Goal: Information Seeking & Learning: Learn about a topic

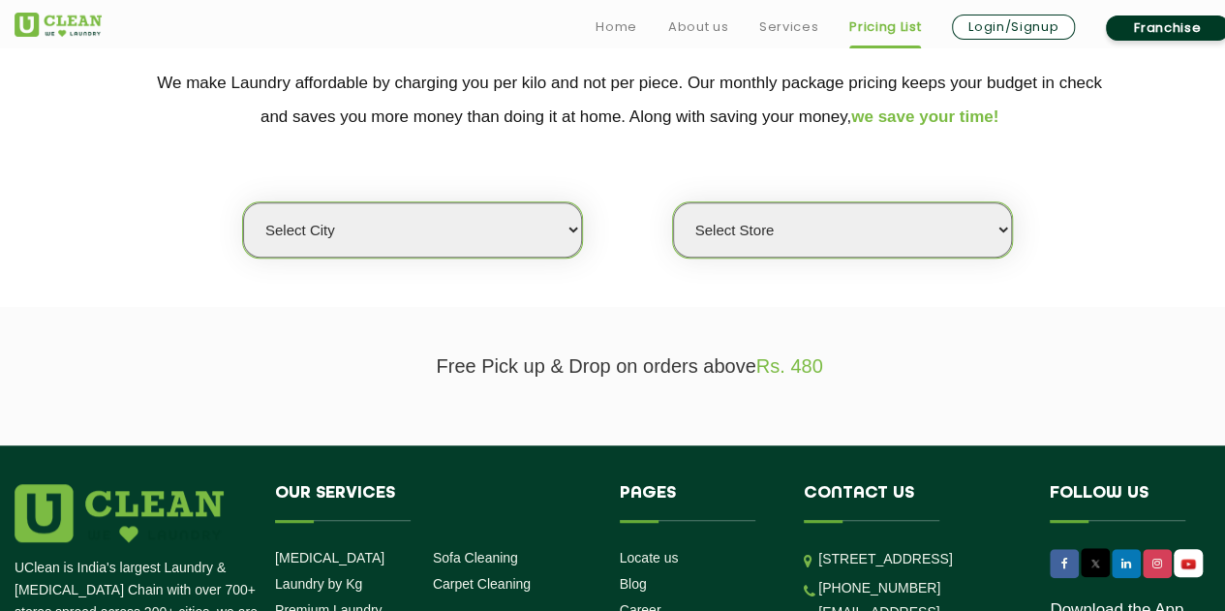
scroll to position [434, 0]
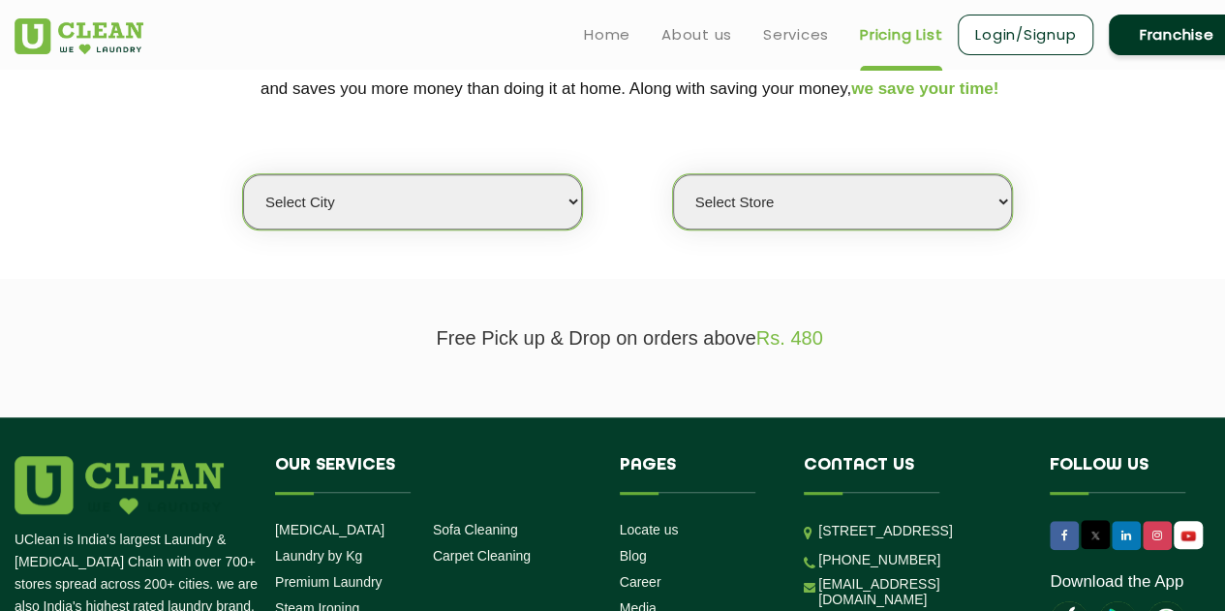
click at [483, 212] on select "Select city [GEOGRAPHIC_DATA] [GEOGRAPHIC_DATA] [GEOGRAPHIC_DATA] [GEOGRAPHIC_D…" at bounding box center [412, 201] width 339 height 55
select select "2"
click at [243, 174] on select "Select city [GEOGRAPHIC_DATA] [GEOGRAPHIC_DATA] [GEOGRAPHIC_DATA] [GEOGRAPHIC_D…" at bounding box center [412, 201] width 339 height 55
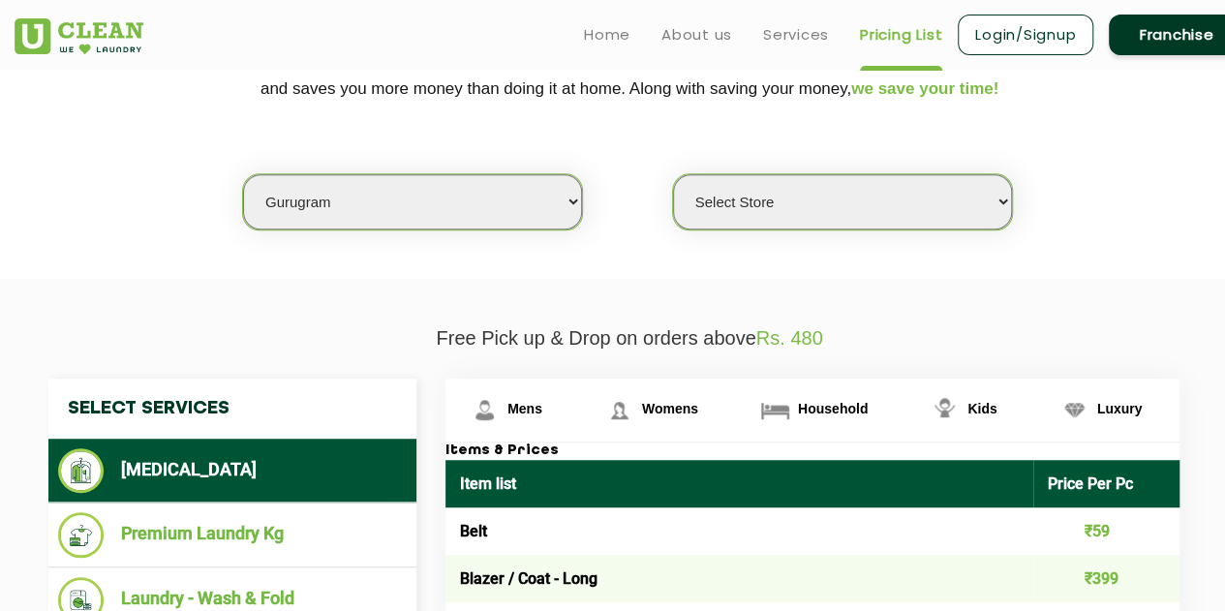
click at [845, 197] on select "Select Store [GEOGRAPHIC_DATA] Sector 66 [GEOGRAPHIC_DATA] Phase [GEOGRAPHIC_DA…" at bounding box center [842, 201] width 339 height 55
select select "539"
click at [673, 174] on select "Select Store [GEOGRAPHIC_DATA] Sector 66 [GEOGRAPHIC_DATA] Phase [GEOGRAPHIC_DA…" at bounding box center [842, 201] width 339 height 55
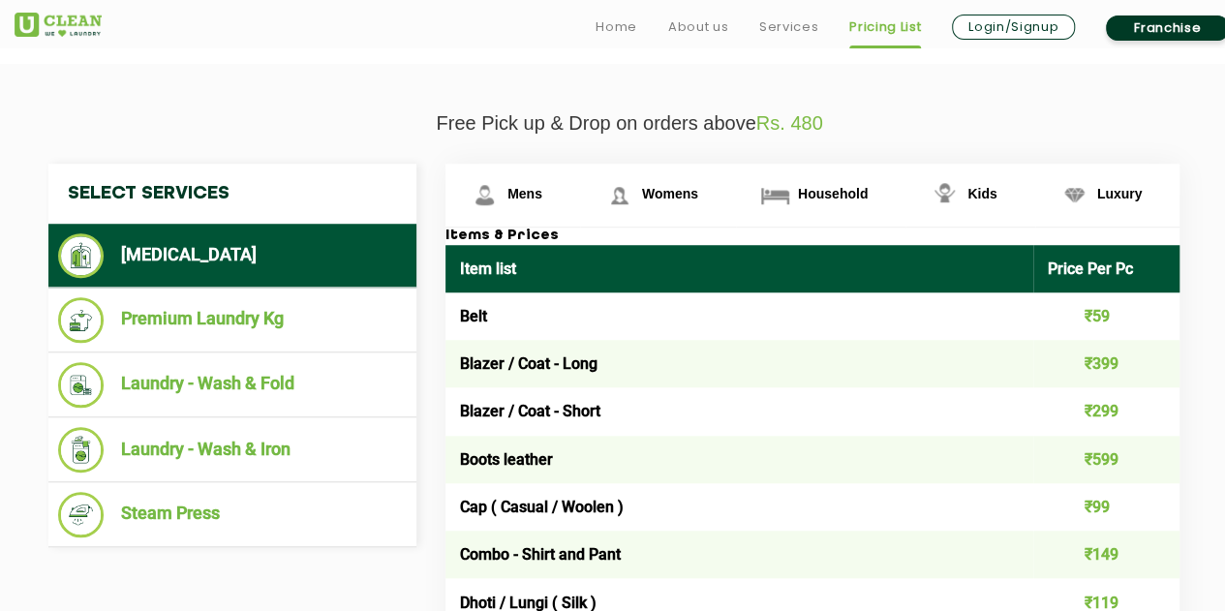
scroll to position [663, 0]
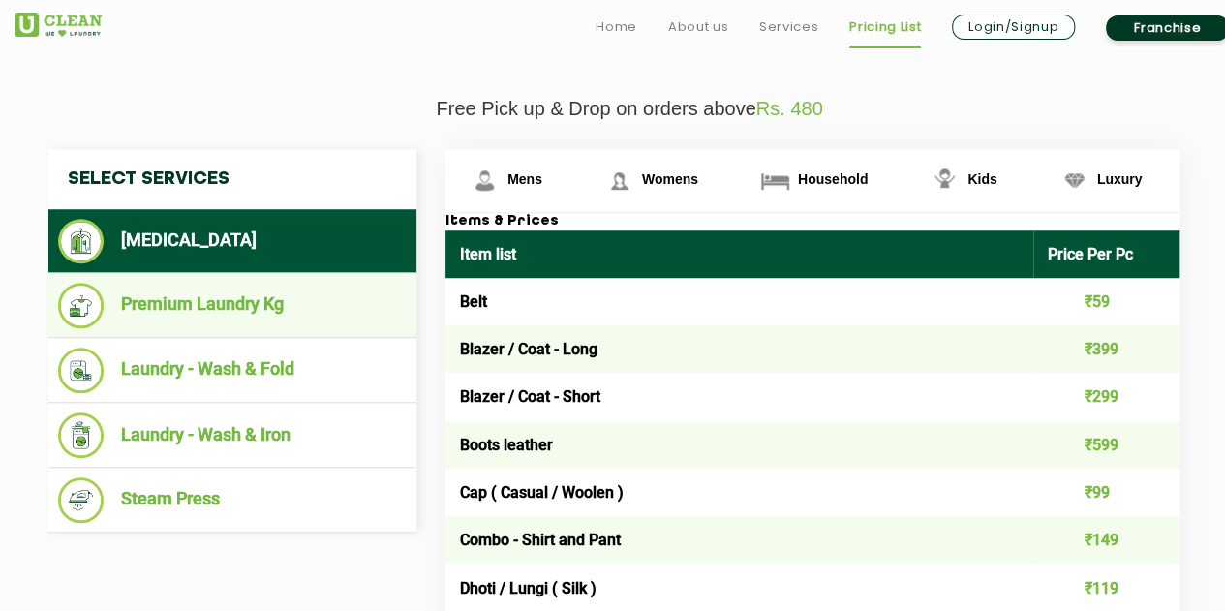
click at [345, 286] on li "Premium Laundry Kg" at bounding box center [232, 305] width 348 height 45
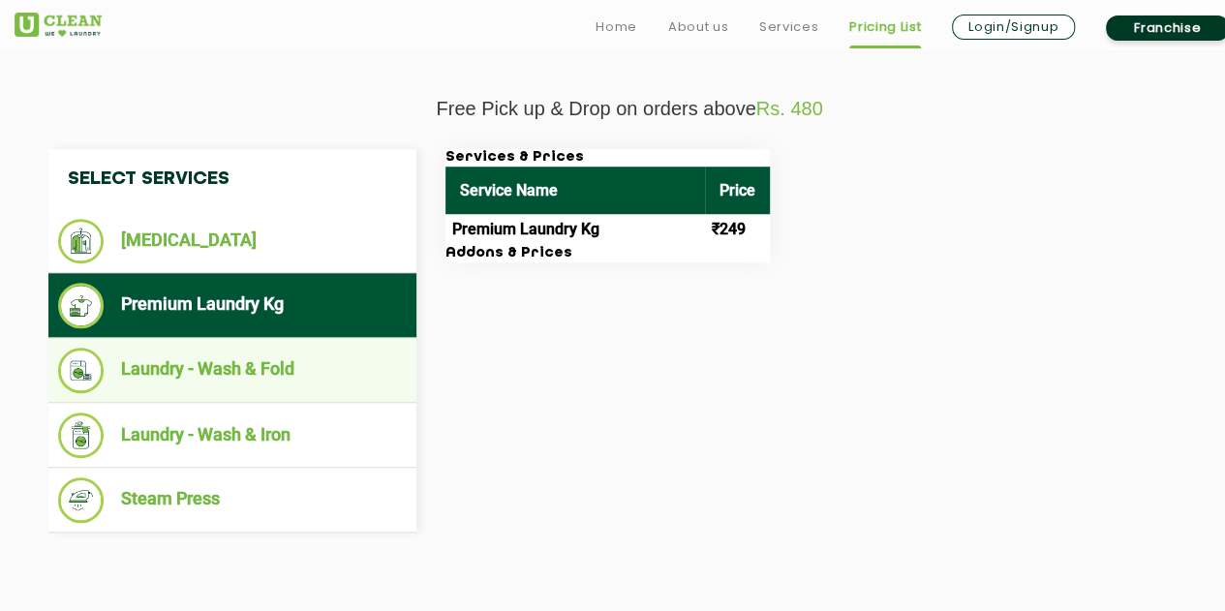
click at [273, 354] on li "Laundry - Wash & Fold" at bounding box center [232, 370] width 348 height 45
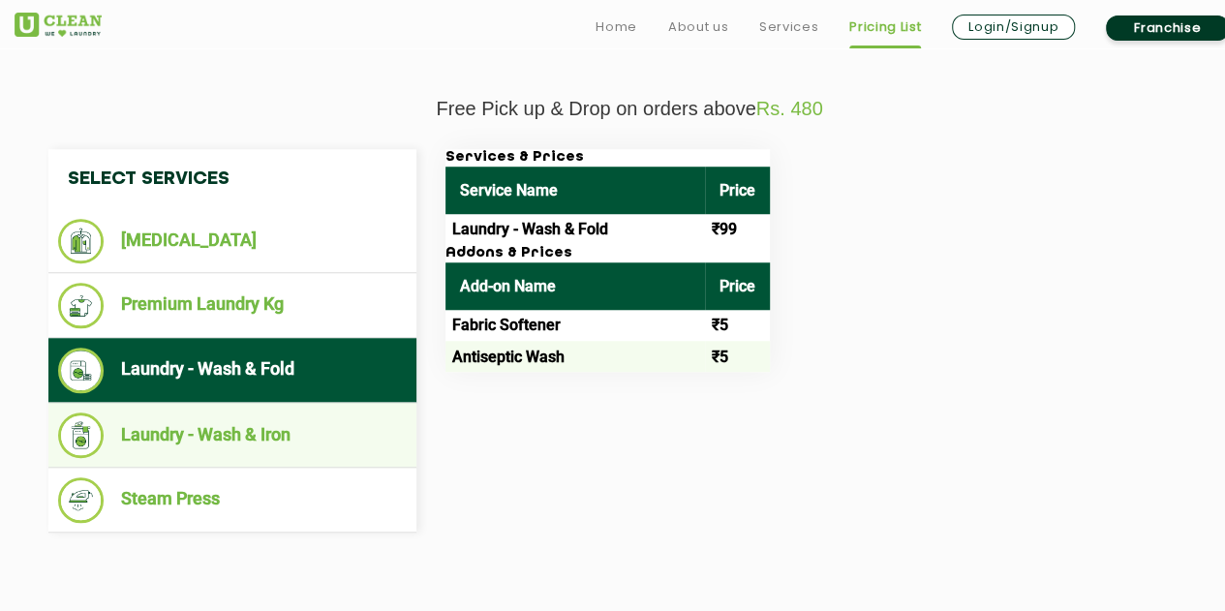
click at [261, 428] on li "Laundry - Wash & Iron" at bounding box center [232, 434] width 348 height 45
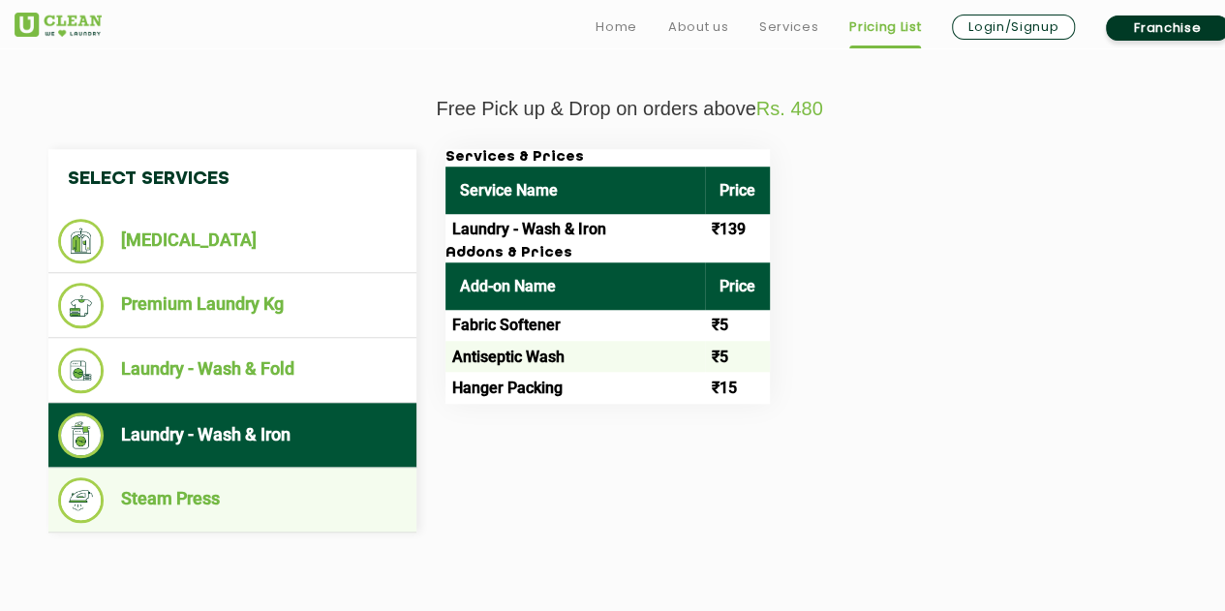
click at [233, 486] on li "Steam Press" at bounding box center [232, 499] width 348 height 45
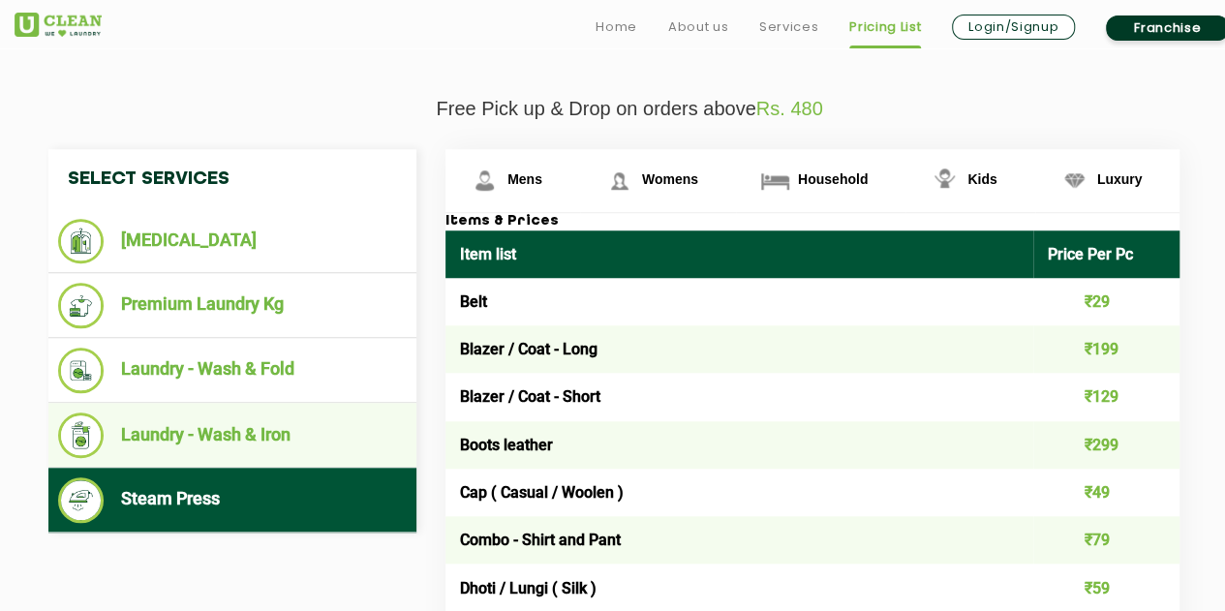
click at [219, 444] on li "Laundry - Wash & Iron" at bounding box center [232, 434] width 348 height 45
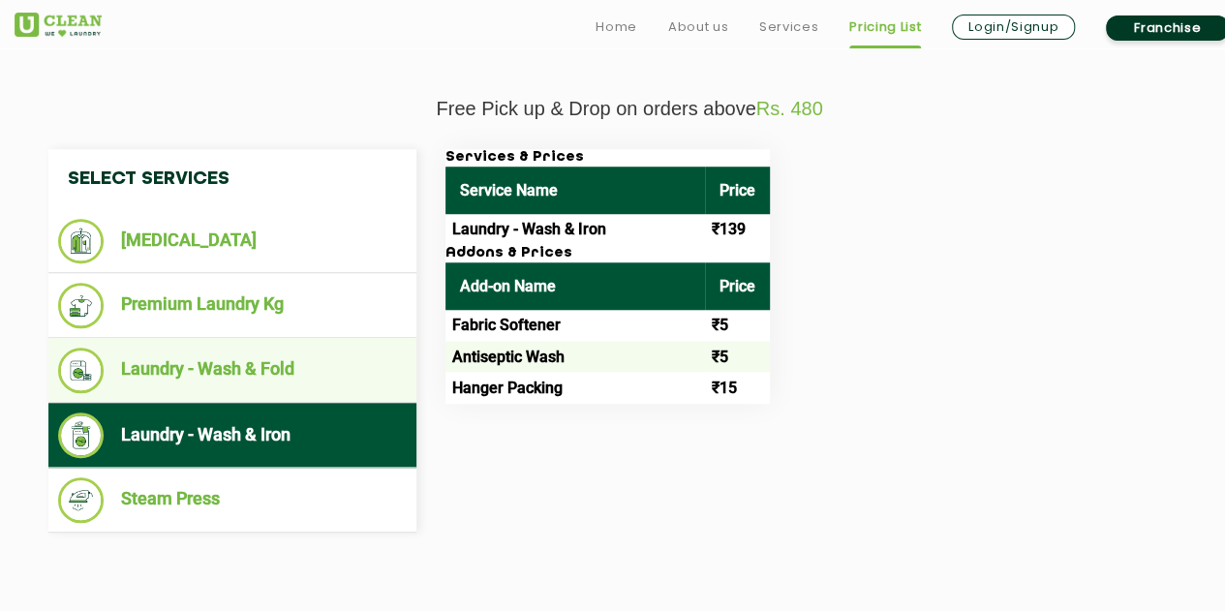
click at [221, 365] on li "Laundry - Wash & Fold" at bounding box center [232, 370] width 348 height 45
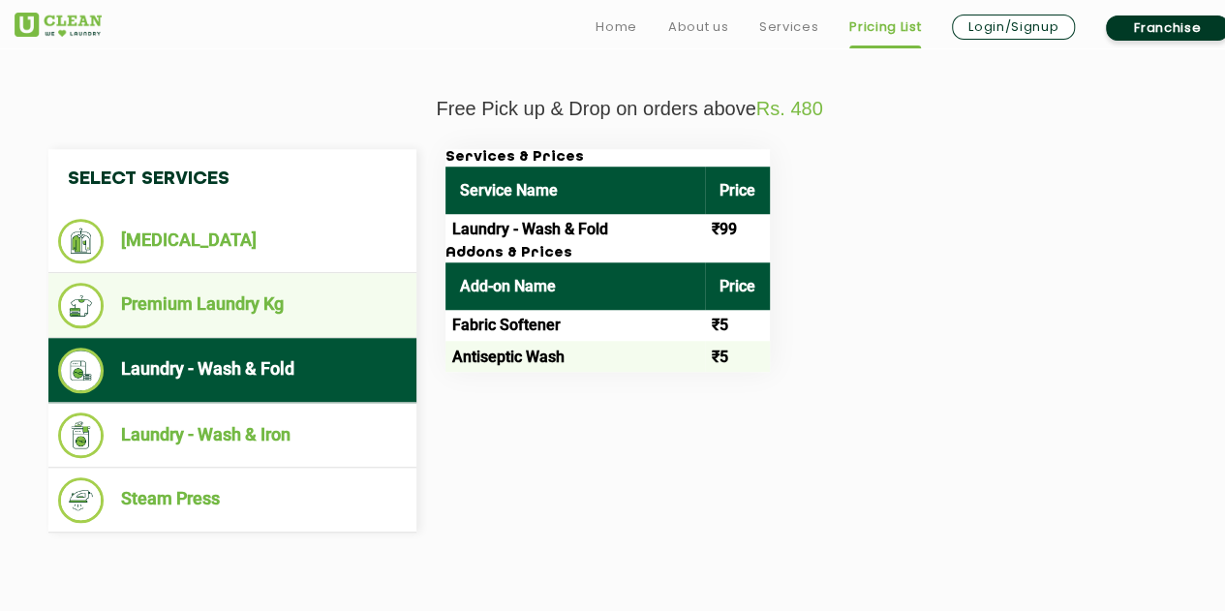
click at [228, 314] on li "Premium Laundry Kg" at bounding box center [232, 305] width 348 height 45
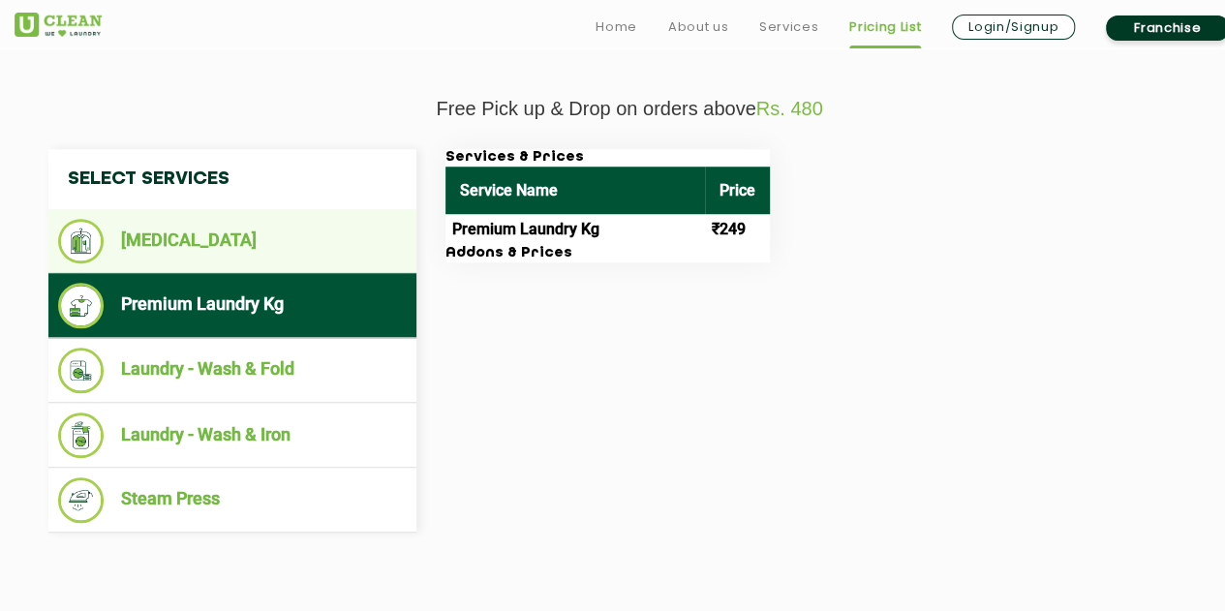
click at [231, 260] on ul "[MEDICAL_DATA]" at bounding box center [232, 241] width 368 height 64
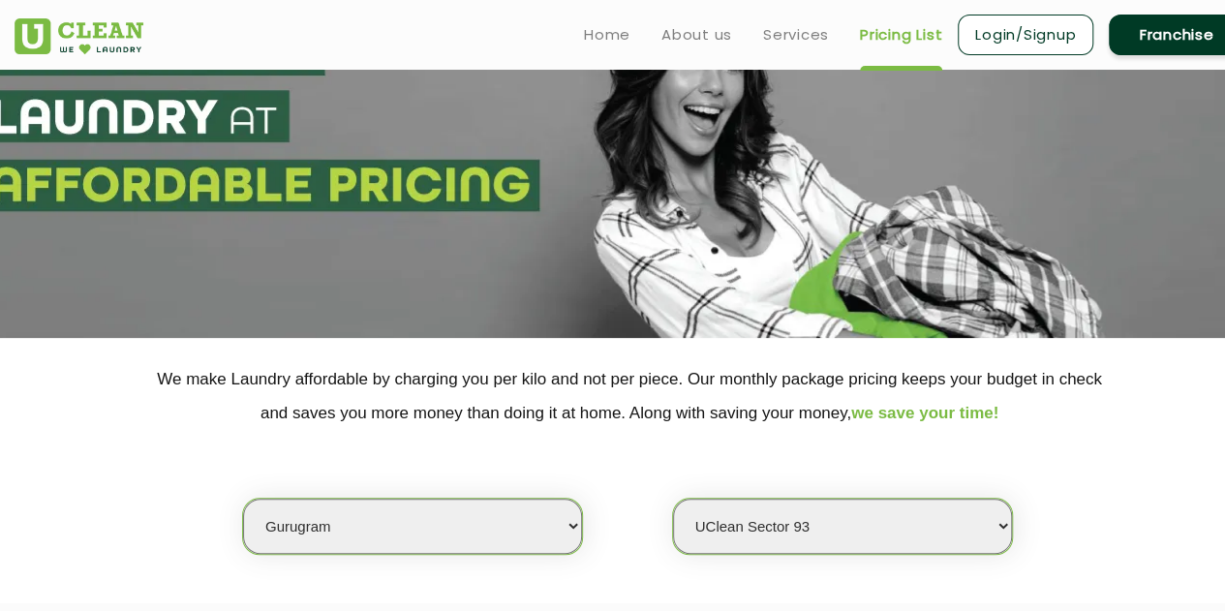
scroll to position [91, 0]
